Goal: Find specific page/section: Find specific page/section

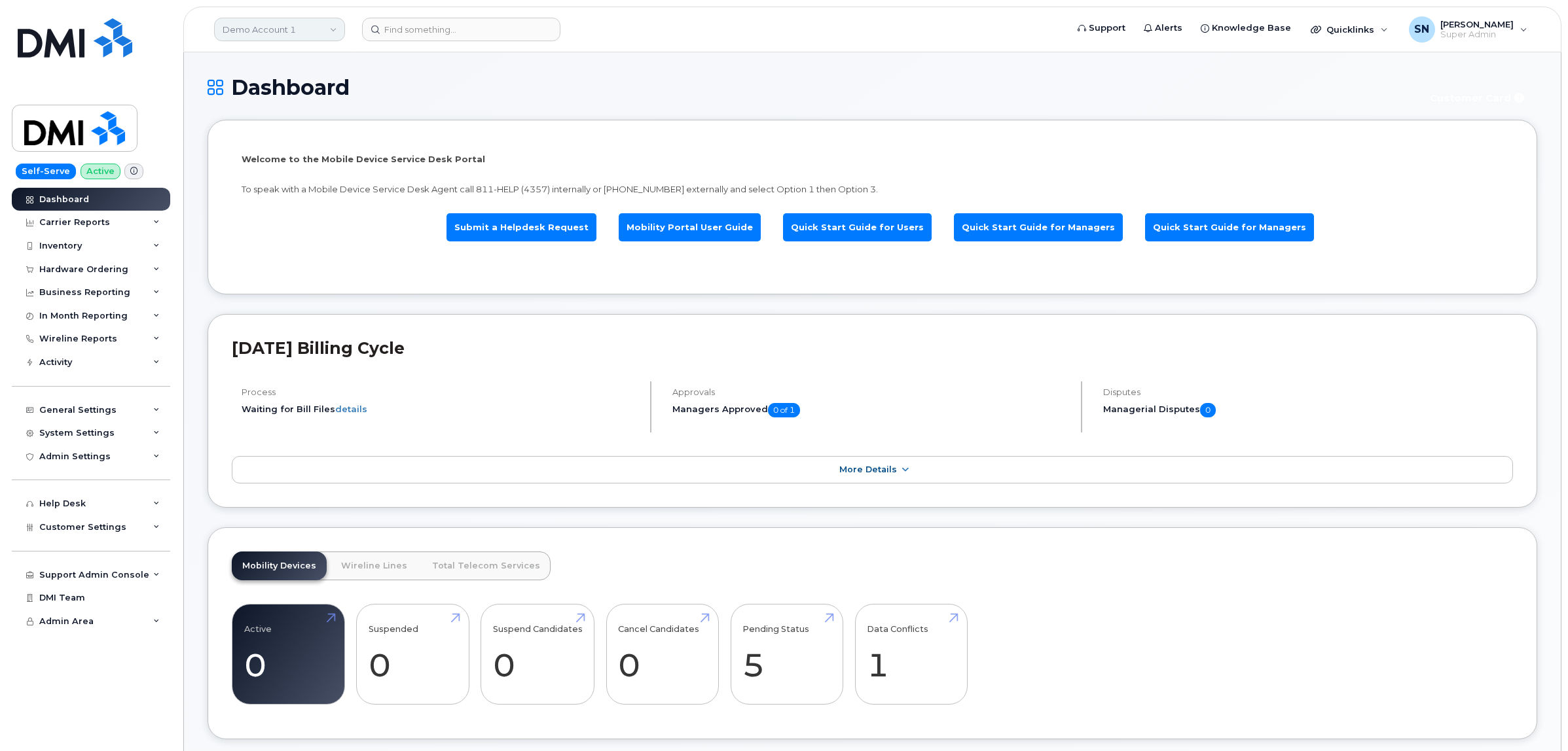
click at [220, 30] on link "Demo Account 1" at bounding box center [280, 29] width 131 height 24
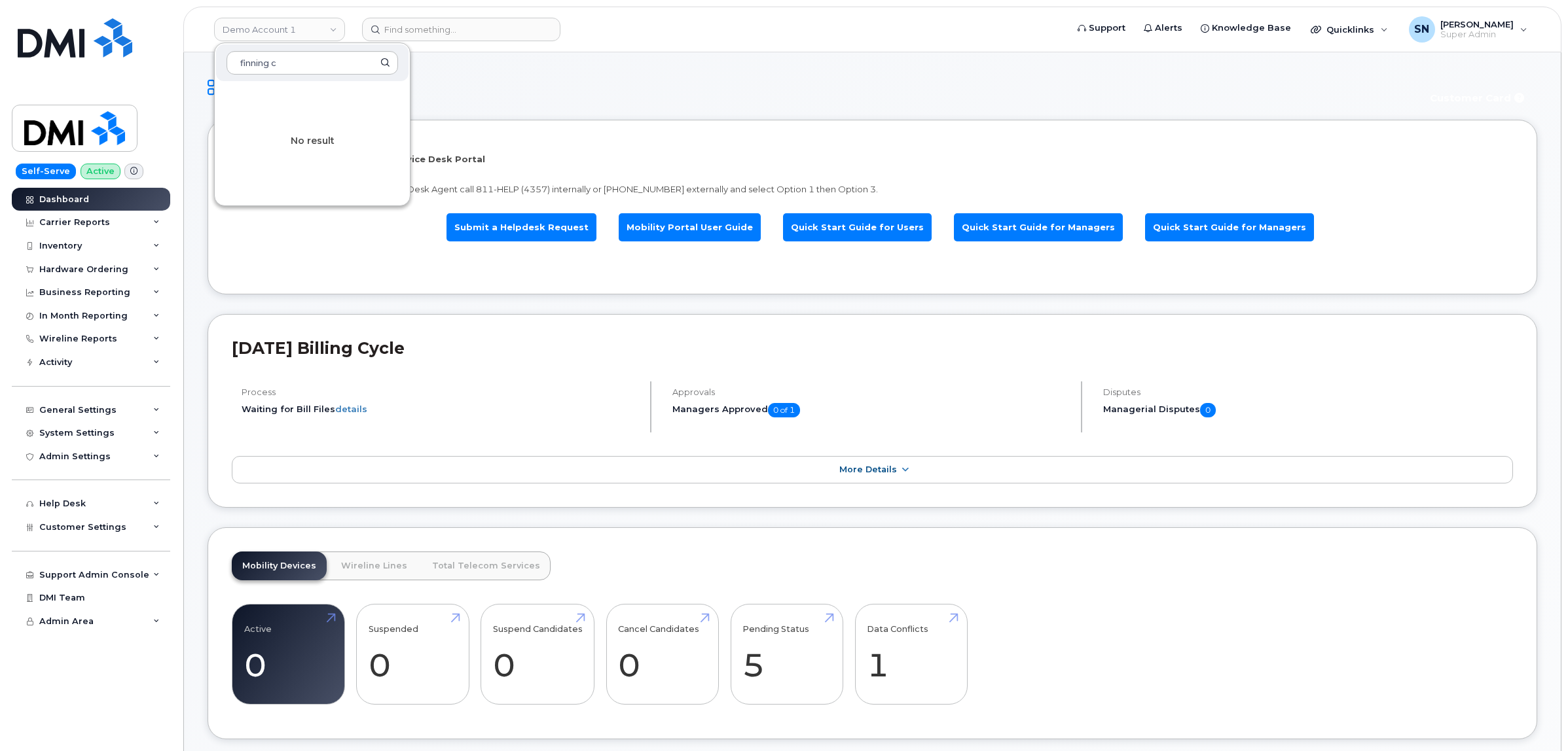
drag, startPoint x: 302, startPoint y: 72, endPoint x: 216, endPoint y: 64, distance: 86.4
click at [216, 64] on div "finning c" at bounding box center [312, 63] width 193 height 37
type input "kiew"
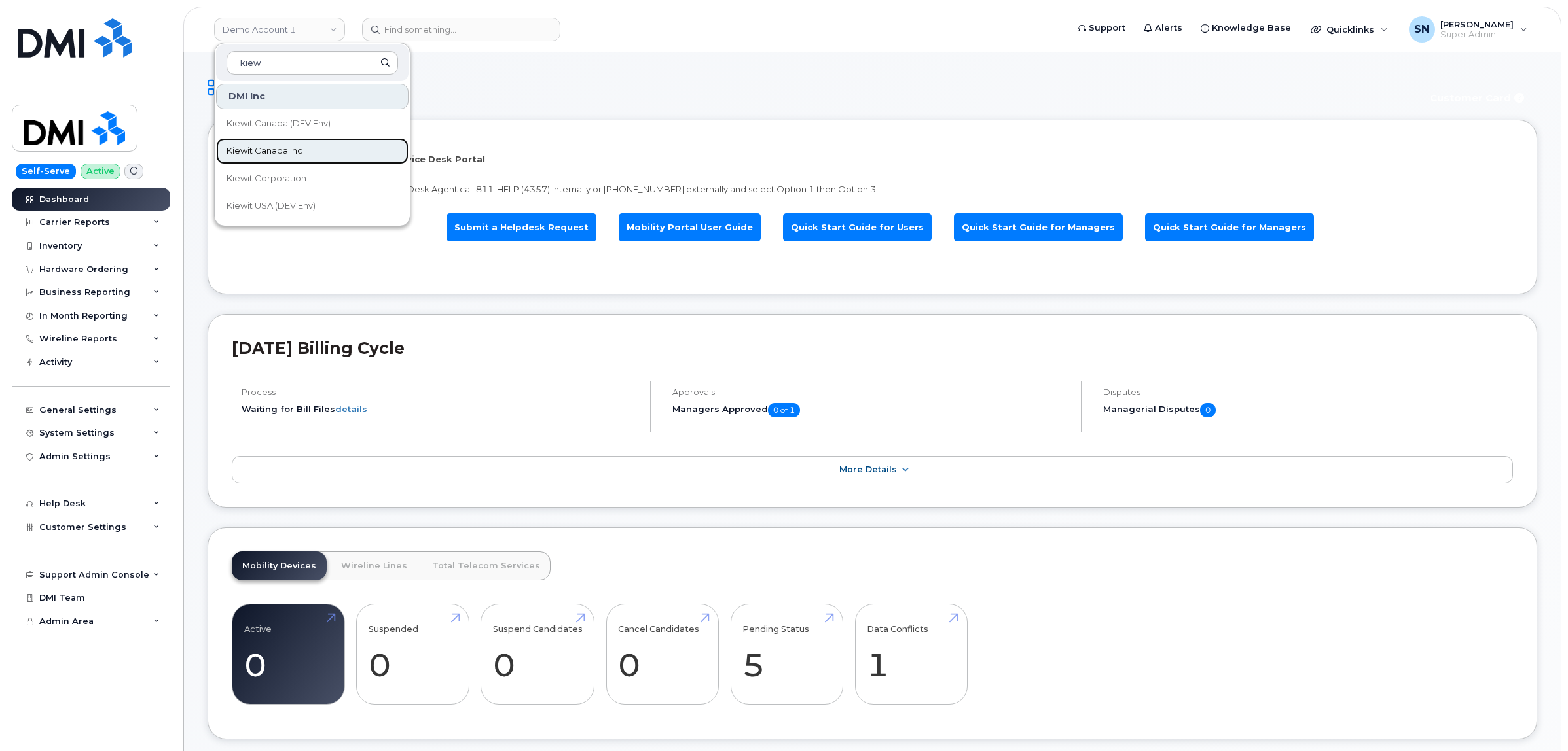
click at [285, 152] on span "Kiewit Canada Inc" at bounding box center [264, 151] width 76 height 13
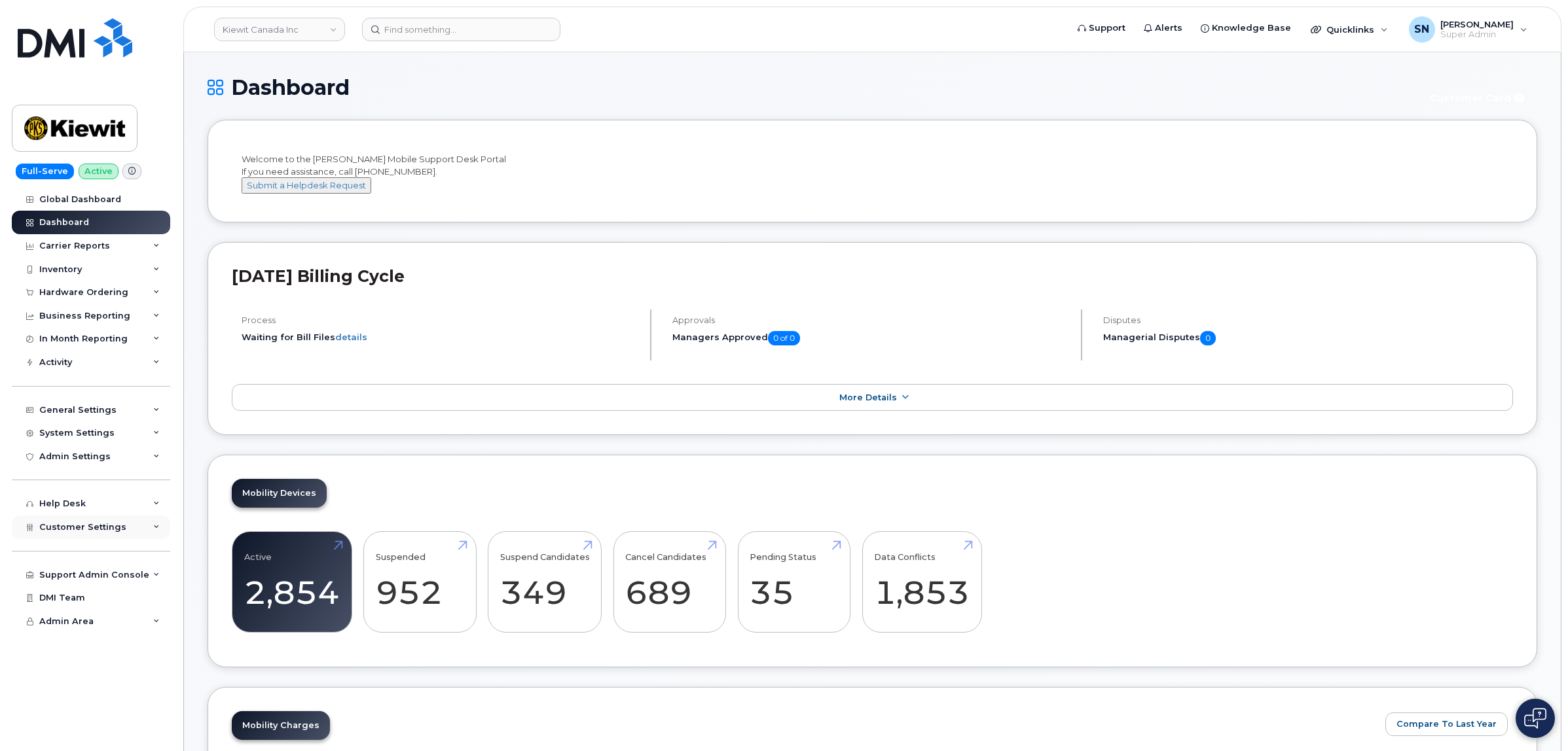
click at [93, 529] on span "Customer Settings" at bounding box center [83, 526] width 87 height 10
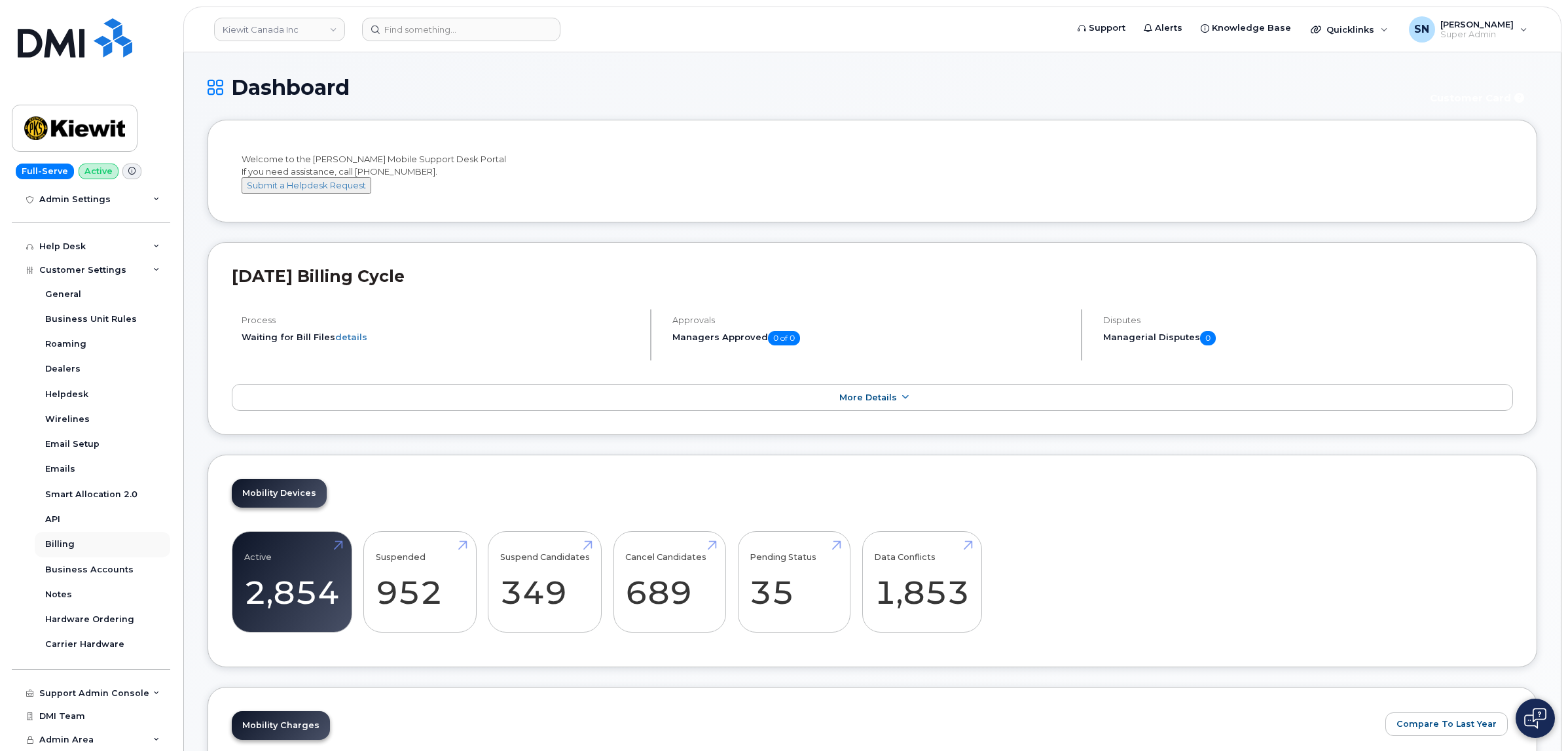
scroll to position [262, 0]
click at [98, 570] on div "Business Accounts" at bounding box center [89, 570] width 88 height 12
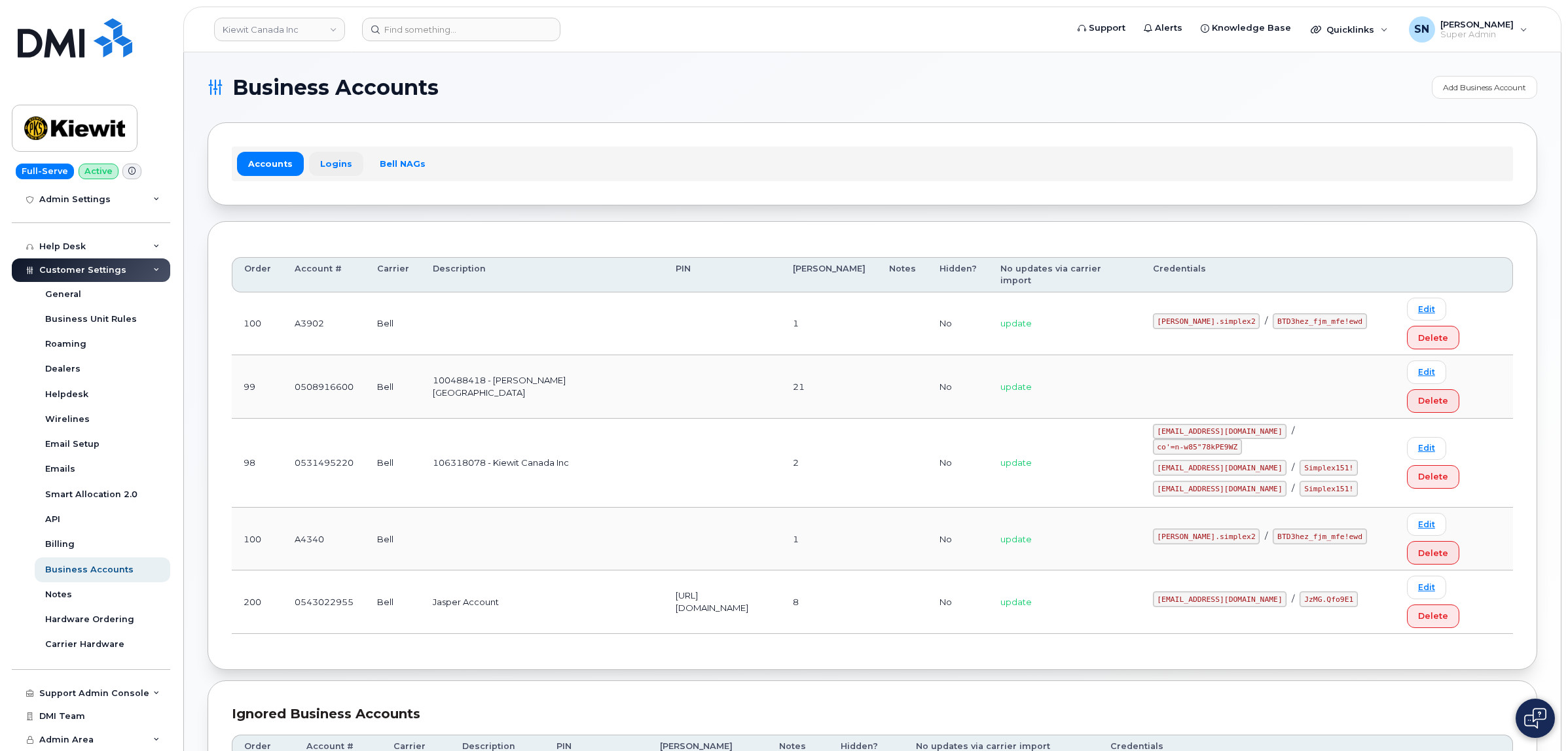
click at [345, 167] on link "Logins" at bounding box center [336, 163] width 54 height 24
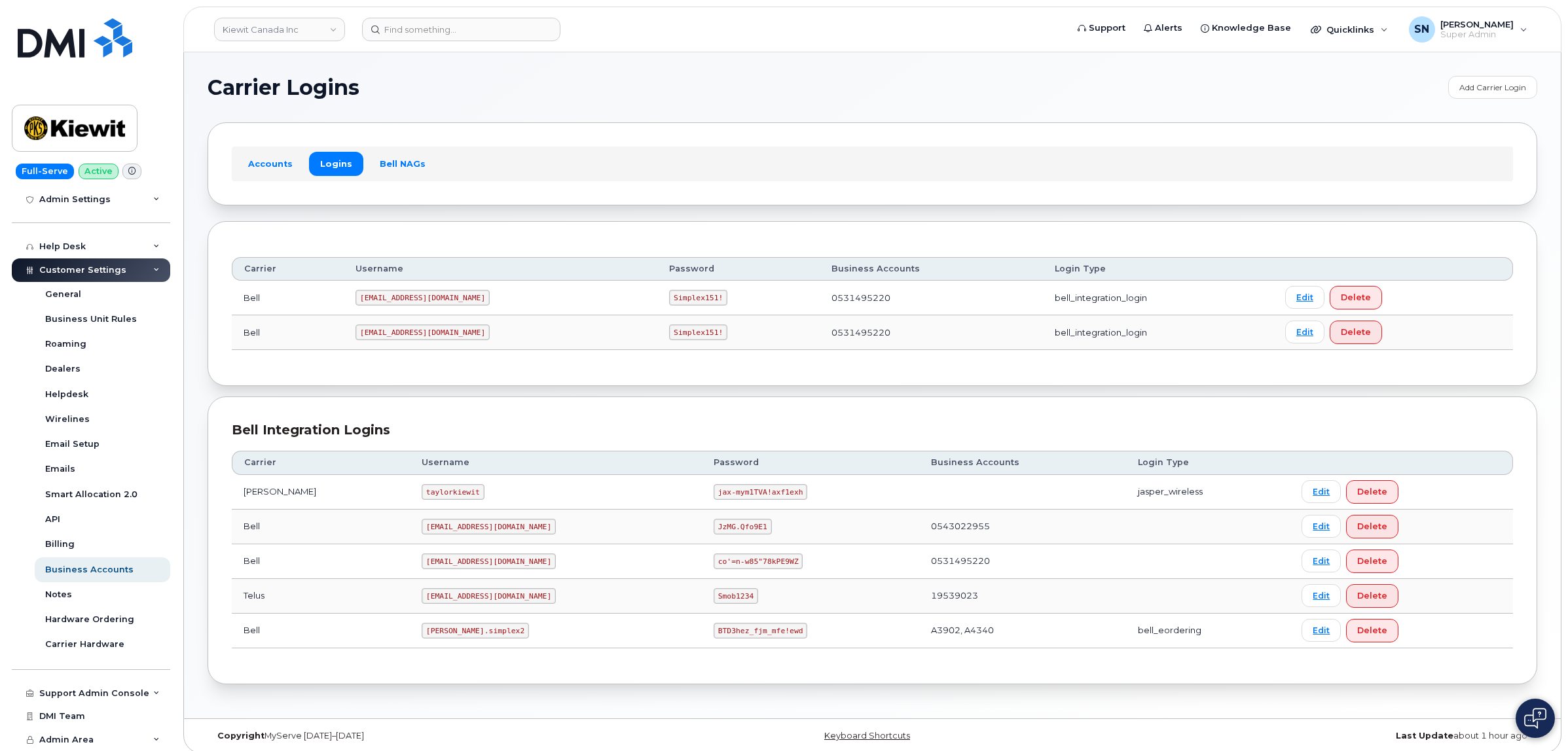
click at [541, 96] on h1 "Carrier Logins" at bounding box center [825, 88] width 1234 height 21
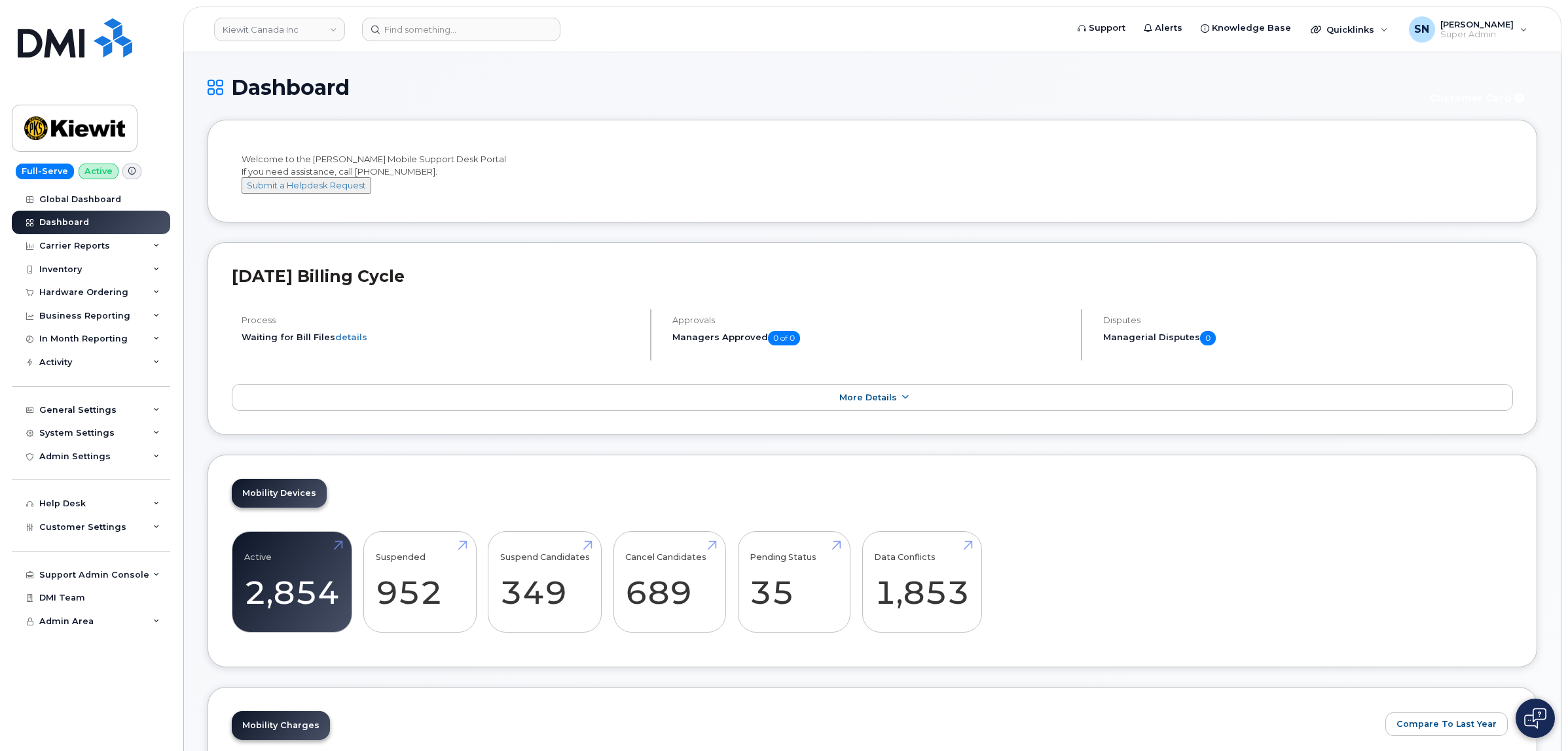
click at [459, 103] on div "Dashboard Customer Card" at bounding box center [872, 98] width 1329 height 44
